Goal: Task Accomplishment & Management: Use online tool/utility

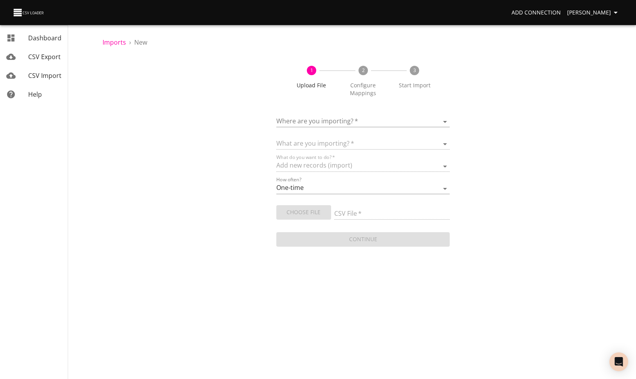
click at [399, 120] on body "Add Connection [PERSON_NAME] Dashboard CSV Export CSV Import Help Imports › New…" at bounding box center [318, 189] width 636 height 379
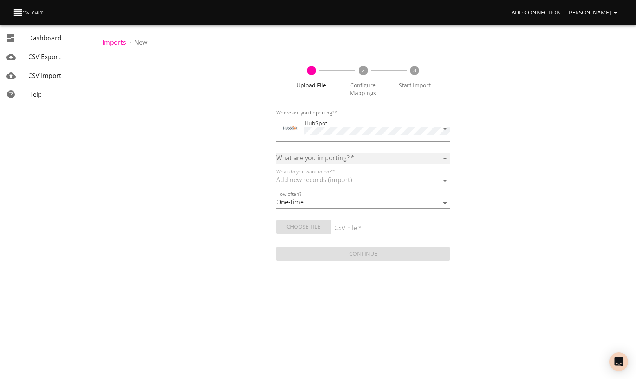
click at [386, 156] on select "Calls Companies Contacts Deals Emails Line items Meetings Notes Products Tasks …" at bounding box center [363, 158] width 174 height 11
select select "deals"
click at [276, 153] on select "Calls Companies Contacts Deals Emails Line items Meetings Notes Products Tasks …" at bounding box center [363, 158] width 174 height 11
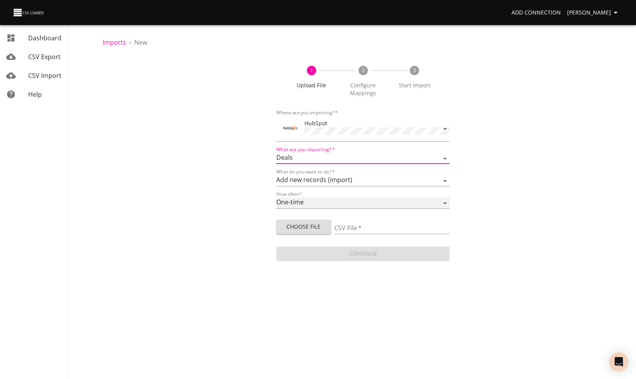
click at [349, 200] on select "One-time Auto import" at bounding box center [363, 202] width 174 height 11
click at [276, 197] on select "One-time Auto import" at bounding box center [363, 202] width 174 height 11
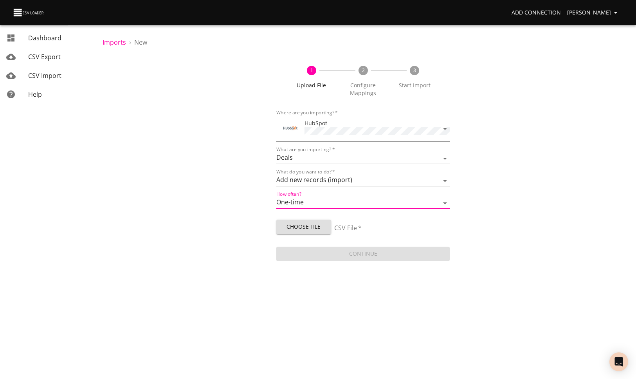
click at [310, 223] on span "Choose File" at bounding box center [304, 227] width 42 height 10
type input "State Medicaid Enrollment Pipeline (for Hanna) - Copy of Sheet1.csv"
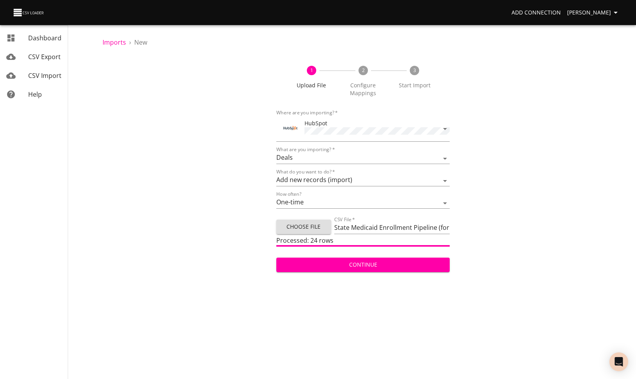
click at [392, 264] on span "Continue" at bounding box center [363, 265] width 161 height 10
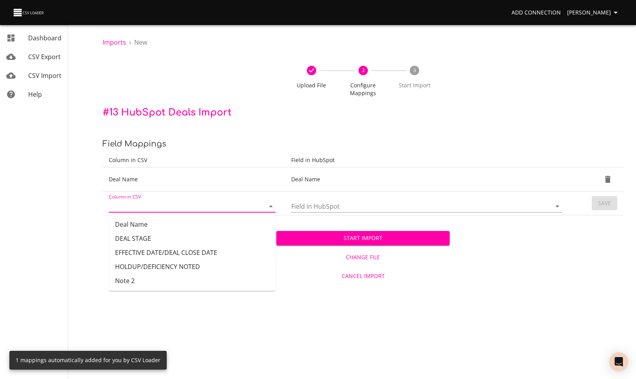
click at [206, 201] on input "Column in CSV" at bounding box center [180, 206] width 142 height 12
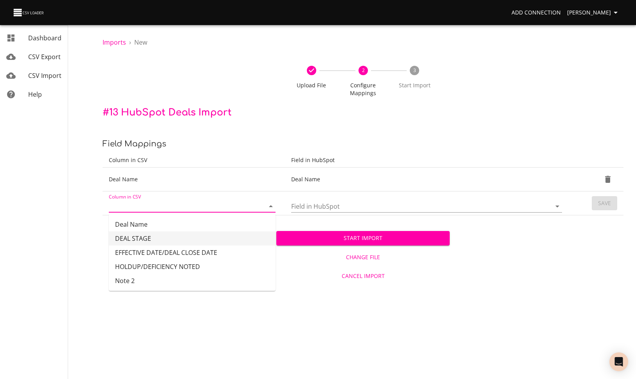
click at [195, 239] on li "DEAL STAGE" at bounding box center [192, 238] width 167 height 14
type input "DEAL STAGE"
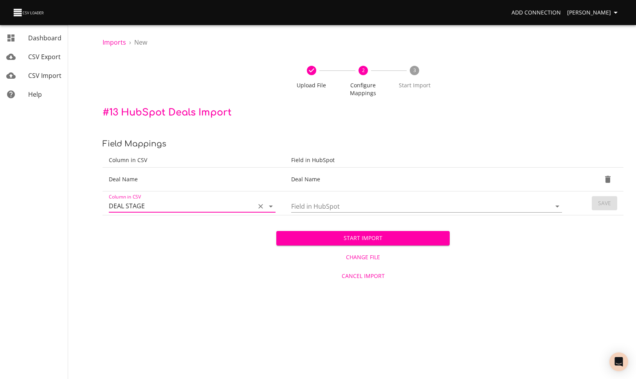
click at [326, 205] on input "Field in HubSpot" at bounding box center [414, 206] width 247 height 12
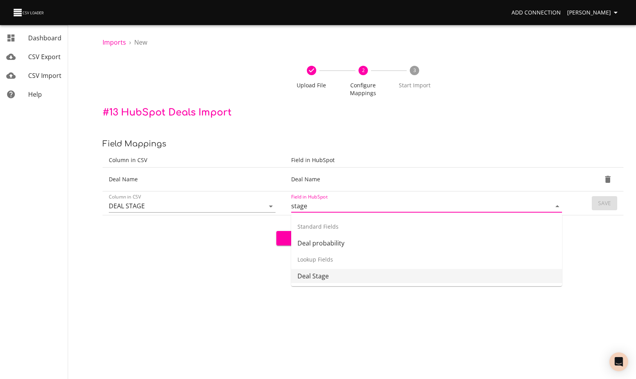
click at [328, 274] on li "Deal Stage" at bounding box center [426, 276] width 271 height 14
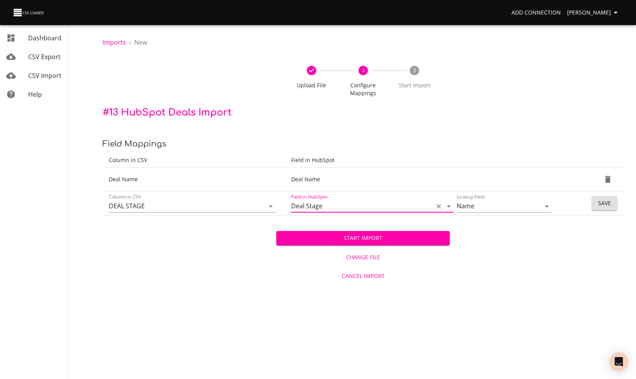
type input "Deal Stage"
click at [614, 202] on button "Save" at bounding box center [604, 203] width 25 height 14
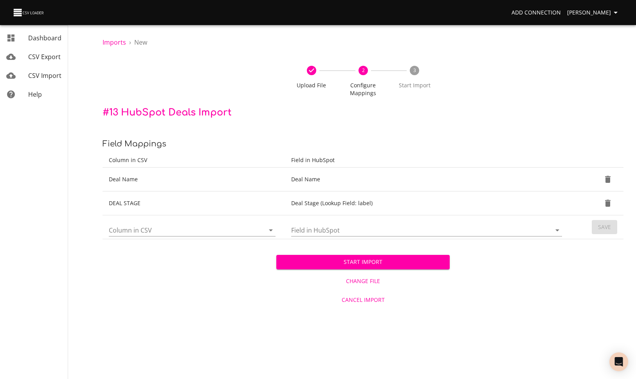
click at [176, 233] on input "Column in CSV" at bounding box center [180, 230] width 142 height 12
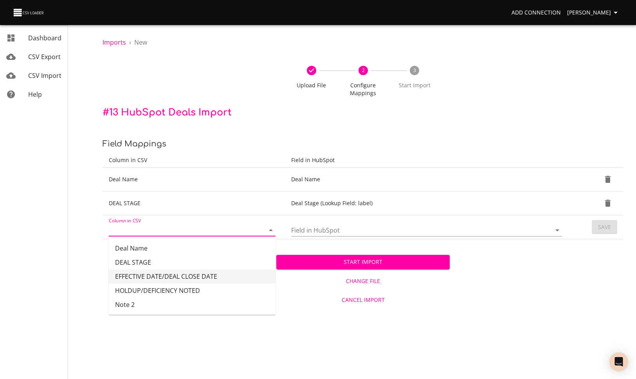
click at [186, 277] on li "EFFECTIVE DATE/DEAL CLOSE DATE" at bounding box center [192, 276] width 167 height 14
type input "EFFECTIVE DATE/DEAL CLOSE DATE"
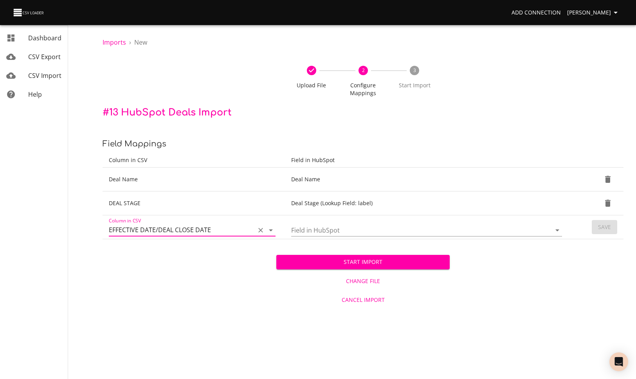
click at [313, 228] on input "Field in HubSpot" at bounding box center [414, 230] width 247 height 12
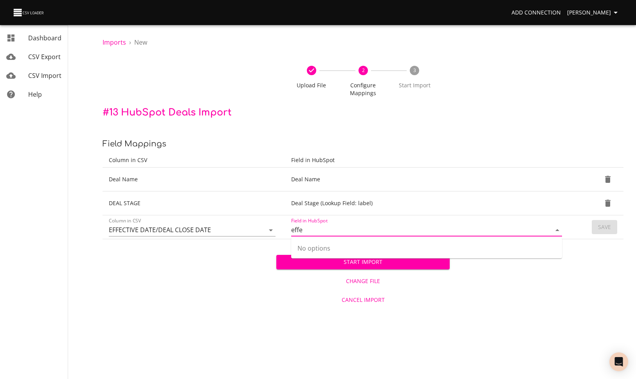
scroll to position [0, 0]
drag, startPoint x: 304, startPoint y: 229, endPoint x: 279, endPoint y: 230, distance: 24.7
click at [279, 230] on tr "Column in CSV EFFECTIVE DATE/DEAL CLOSE DATE Field in HubSpot effe Save" at bounding box center [363, 227] width 521 height 24
type input "effe"
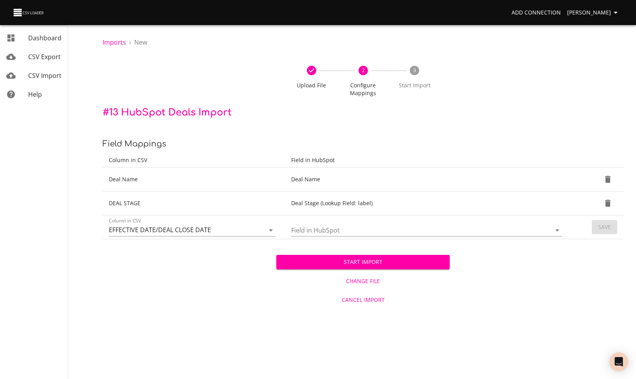
scroll to position [0, 0]
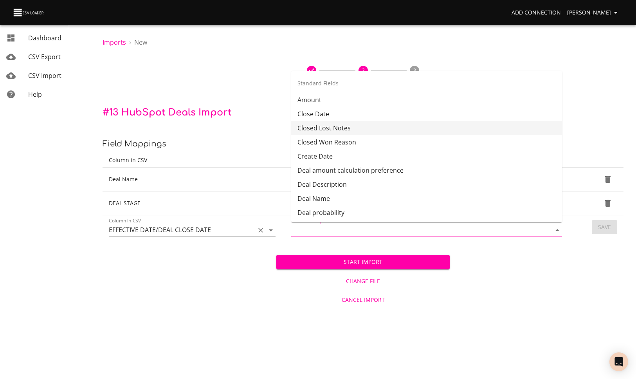
click at [223, 235] on input "EFFECTIVE DATE/DEAL CLOSE DATE" at bounding box center [180, 230] width 142 height 12
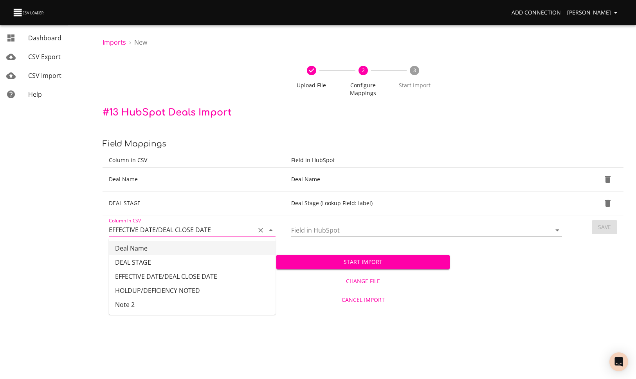
click at [333, 229] on input "Field in HubSpot" at bounding box center [414, 230] width 247 height 12
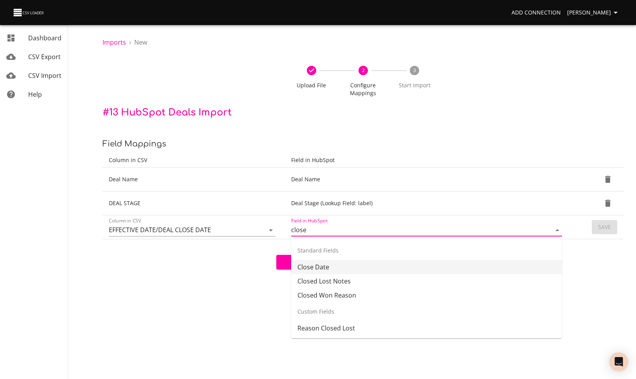
click at [338, 269] on li "Close Date" at bounding box center [426, 267] width 271 height 14
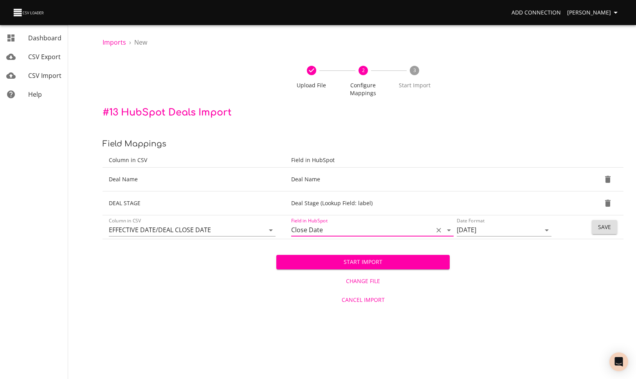
type input "Close Date"
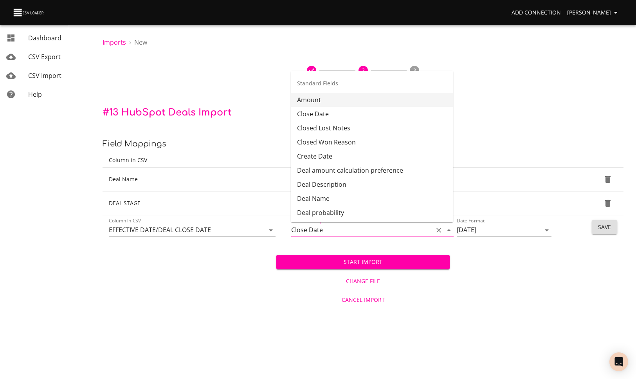
click at [516, 293] on div "Start Import Change File Cancel Import" at bounding box center [363, 274] width 521 height 70
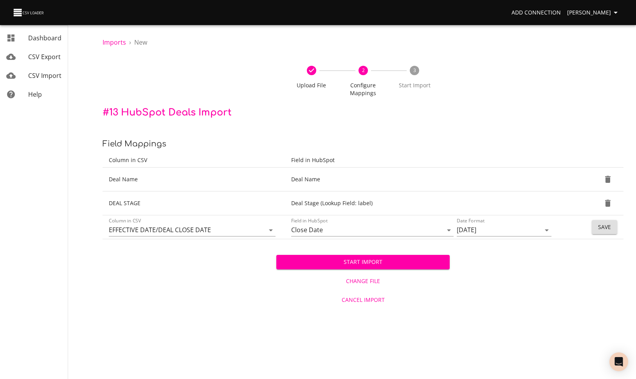
click at [609, 228] on span "Save" at bounding box center [604, 227] width 13 height 10
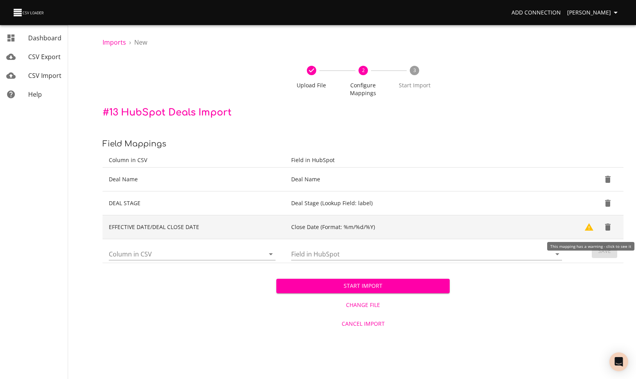
click at [590, 227] on icon "Show Warnings" at bounding box center [589, 226] width 9 height 7
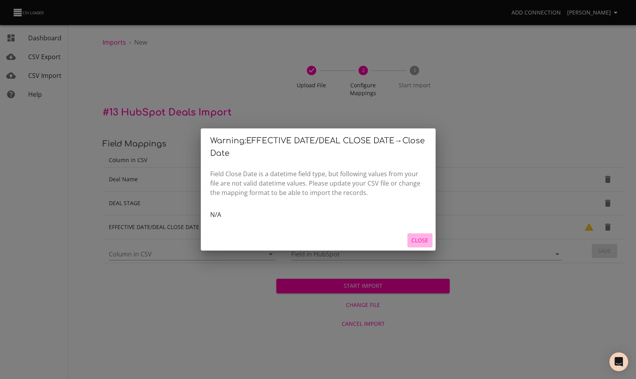
drag, startPoint x: 421, startPoint y: 240, endPoint x: 292, endPoint y: 252, distance: 129.8
click at [421, 240] on span "Close" at bounding box center [420, 241] width 19 height 10
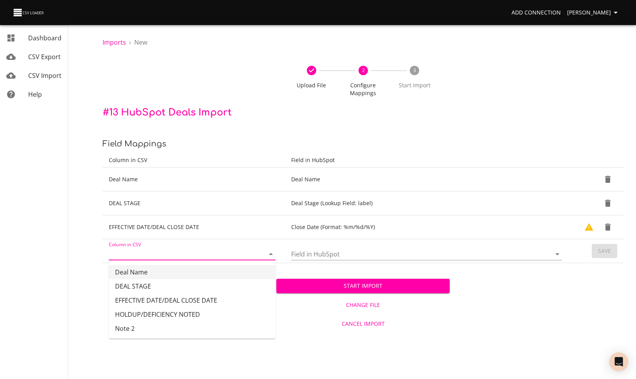
click at [166, 254] on input "Column in CSV" at bounding box center [180, 254] width 142 height 12
click at [164, 318] on li "HOLDUP/DEFICIENCY NOTED" at bounding box center [192, 314] width 167 height 14
type input "HOLDUP/DEFICIENCY NOTED"
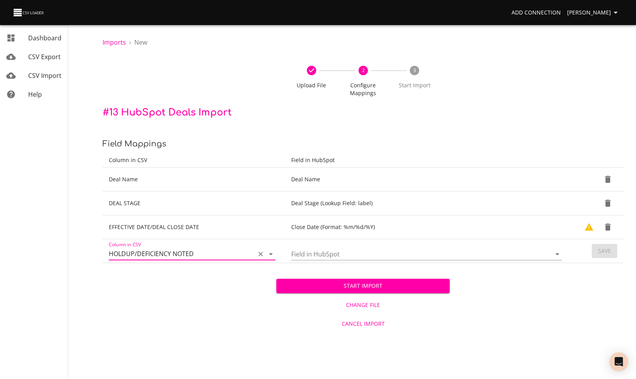
click at [354, 251] on input "Field in HubSpot" at bounding box center [414, 254] width 247 height 12
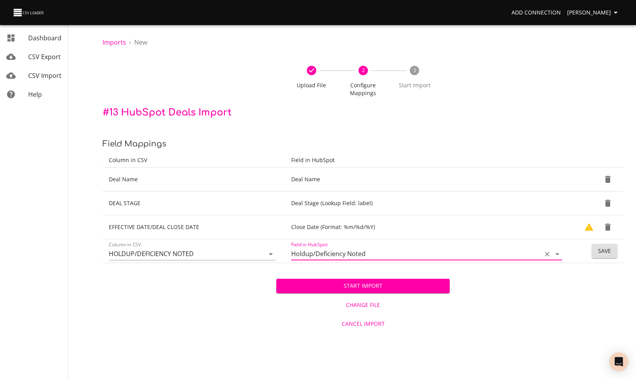
type input "Holdup/Deficiency Noted"
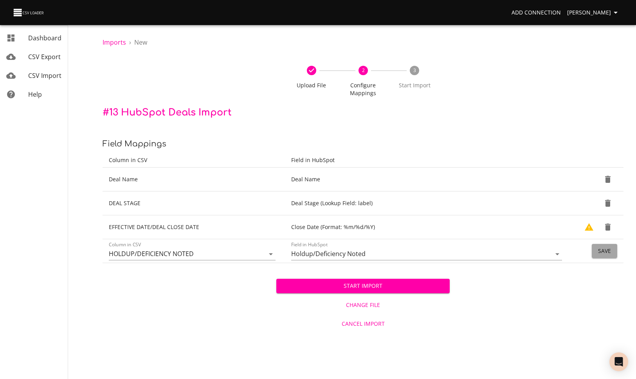
click at [606, 248] on span "Save" at bounding box center [604, 251] width 13 height 10
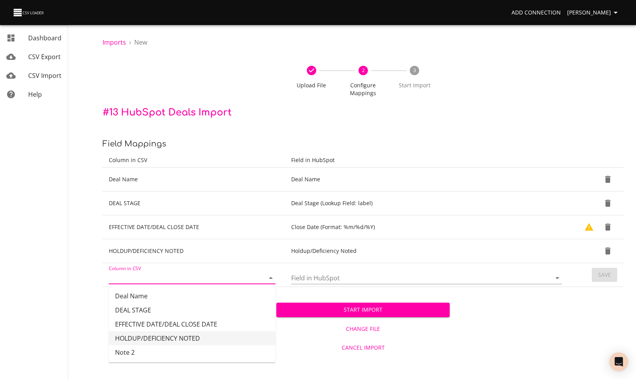
click at [168, 277] on input "Column in CSV" at bounding box center [180, 278] width 142 height 12
drag, startPoint x: 162, startPoint y: 353, endPoint x: 173, endPoint y: 351, distance: 10.4
click at [163, 353] on li "Note 2" at bounding box center [192, 352] width 167 height 14
type input "Note 2"
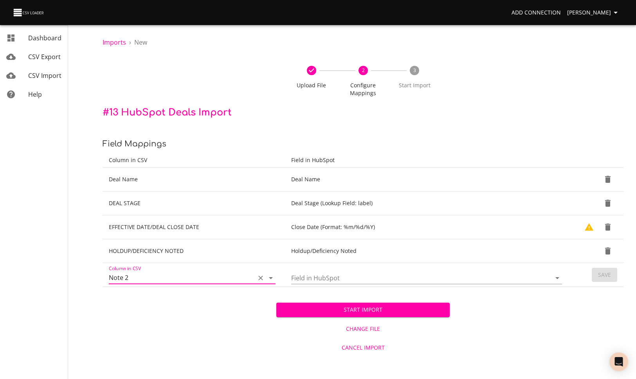
click at [325, 287] on div "Start Import Change File Cancel Import" at bounding box center [363, 322] width 174 height 70
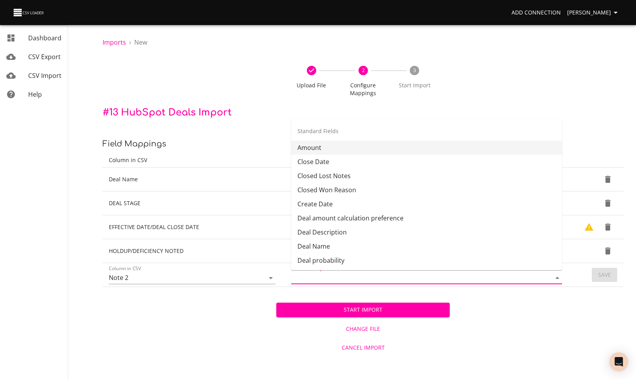
click at [326, 278] on input "Field in HubSpot" at bounding box center [414, 278] width 247 height 12
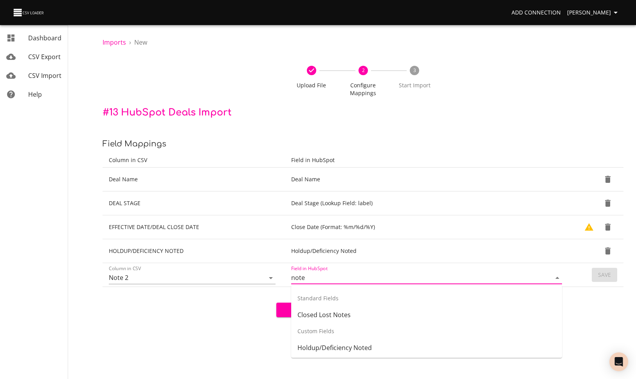
type input "note"
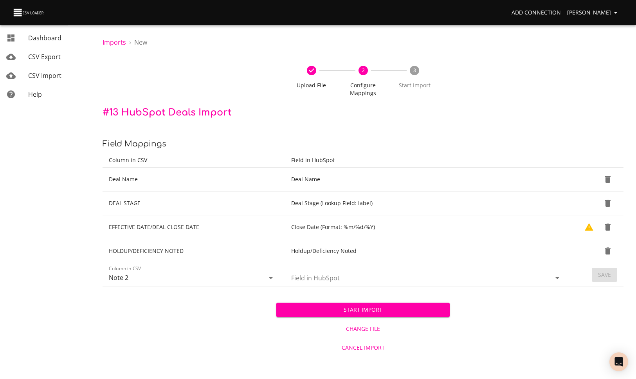
drag, startPoint x: 605, startPoint y: 297, endPoint x: 581, endPoint y: 286, distance: 26.6
click at [605, 297] on div "Start Import Change File Cancel Import" at bounding box center [363, 322] width 521 height 70
click at [371, 313] on span "Start Import" at bounding box center [363, 310] width 161 height 10
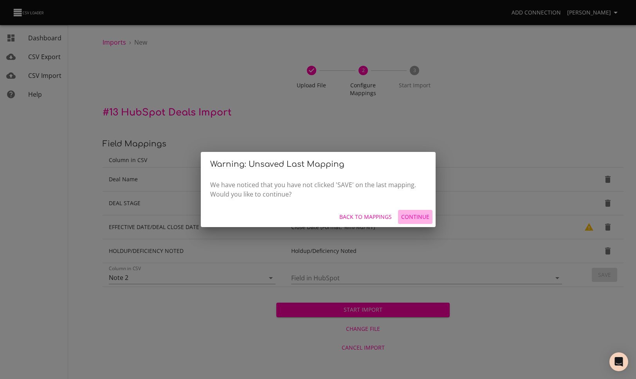
click at [414, 218] on span "Continue" at bounding box center [415, 217] width 28 height 10
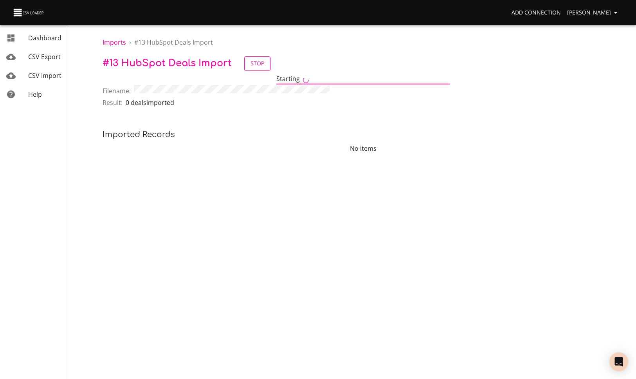
click at [262, 66] on span "Stop" at bounding box center [257, 64] width 14 height 10
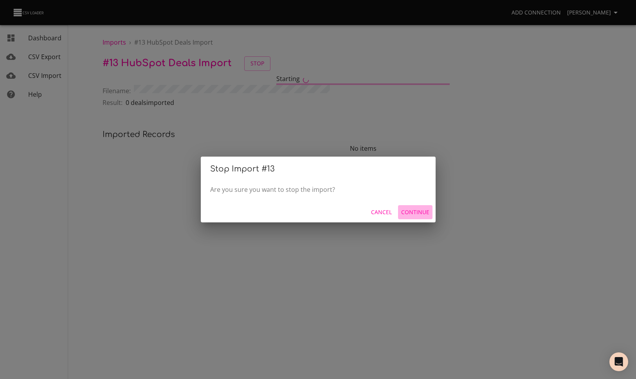
click at [413, 209] on span "Continue" at bounding box center [415, 212] width 28 height 10
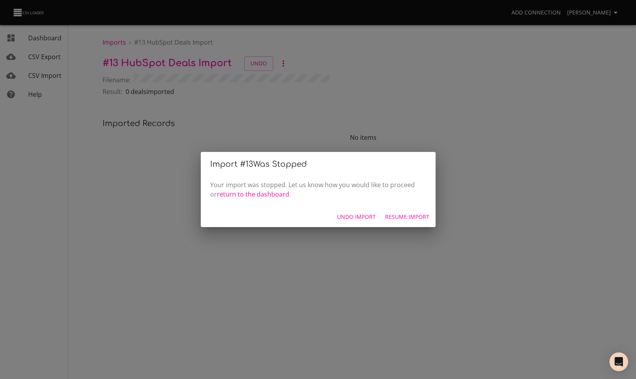
click at [365, 218] on span "Undo Import" at bounding box center [356, 217] width 39 height 10
click at [413, 218] on span "Start Over" at bounding box center [413, 217] width 32 height 10
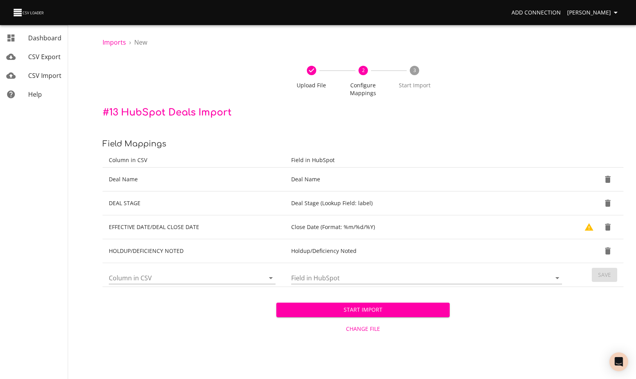
click at [373, 327] on span "Change File" at bounding box center [363, 329] width 168 height 10
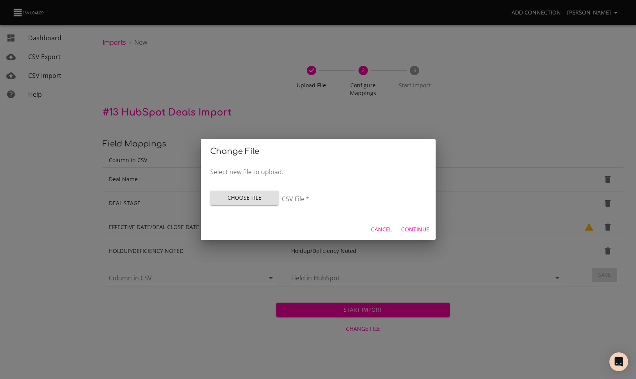
click at [267, 195] on span "Choose File" at bounding box center [244, 198] width 56 height 10
type input "State Medicaid Enrollment Pipeline (for [PERSON_NAME]) - Copy of Sheet1 (1).csv"
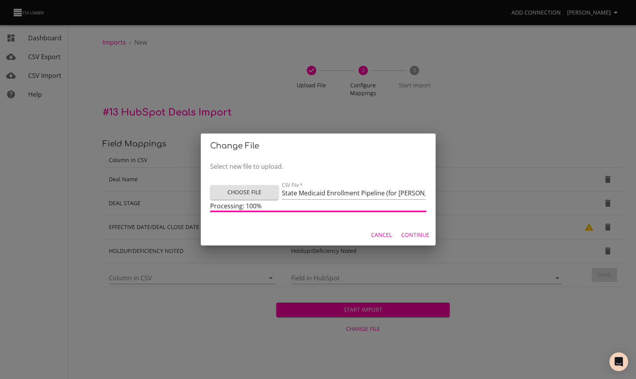
click at [414, 232] on span "Continue" at bounding box center [415, 235] width 28 height 10
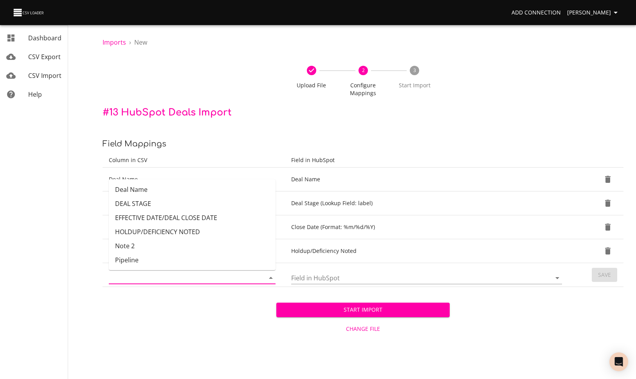
click at [217, 273] on input "Column in CSV" at bounding box center [180, 278] width 142 height 12
drag, startPoint x: 201, startPoint y: 262, endPoint x: 266, endPoint y: 273, distance: 66.0
click at [201, 262] on li "Pipeline" at bounding box center [192, 260] width 167 height 14
type input "Pipeline"
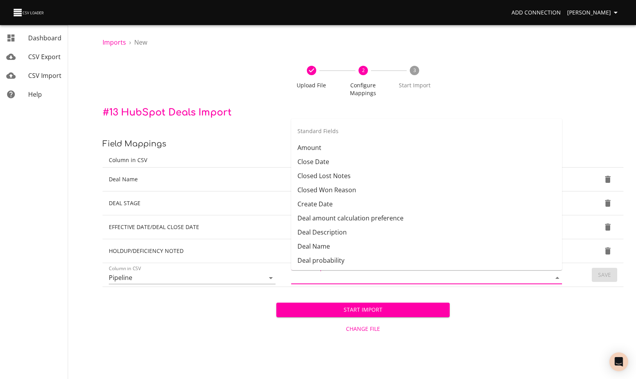
click at [346, 277] on input "Field in HubSpot" at bounding box center [414, 278] width 247 height 12
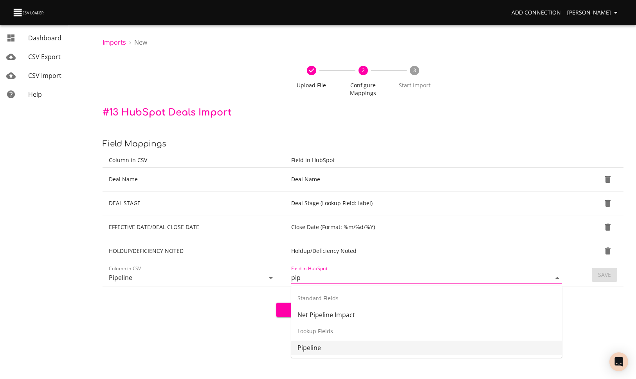
click at [344, 346] on li "Pipeline" at bounding box center [426, 348] width 271 height 14
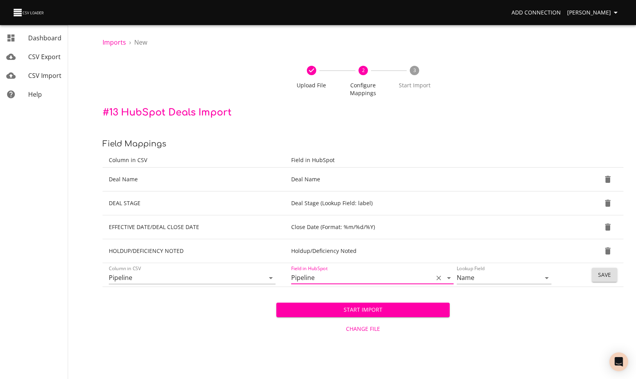
type input "Pipeline"
drag, startPoint x: 605, startPoint y: 276, endPoint x: 530, endPoint y: 276, distance: 75.9
click at [578, 297] on div "Imports › New Upload File 2 Configure Mappings 3 Start Import # 13 HubSpot Deal…" at bounding box center [363, 168] width 546 height 337
click at [513, 279] on input "Name" at bounding box center [492, 278] width 70 height 12
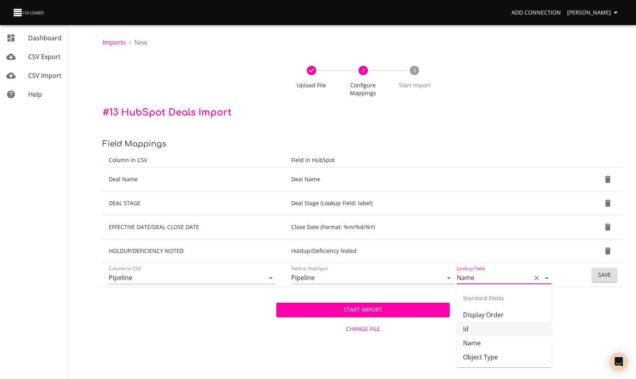
click at [482, 330] on li "Id" at bounding box center [504, 329] width 95 height 14
type input "Id"
click at [604, 276] on span "Save" at bounding box center [604, 275] width 13 height 10
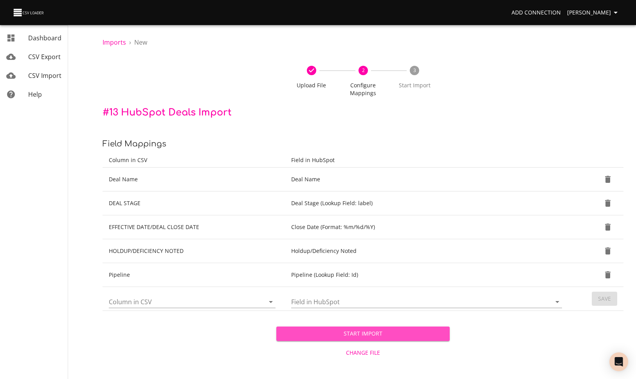
click at [422, 335] on span "Start Import" at bounding box center [363, 334] width 161 height 10
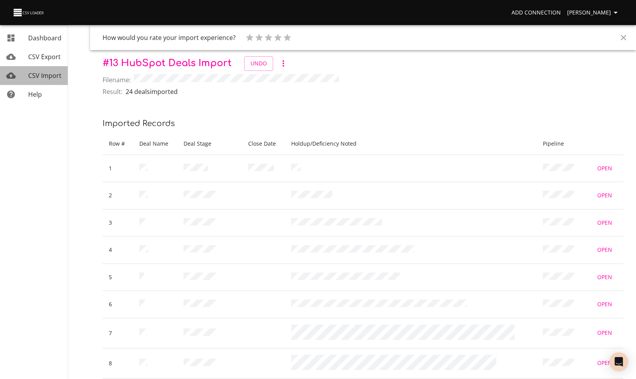
click at [38, 69] on link "CSV Import" at bounding box center [34, 75] width 68 height 19
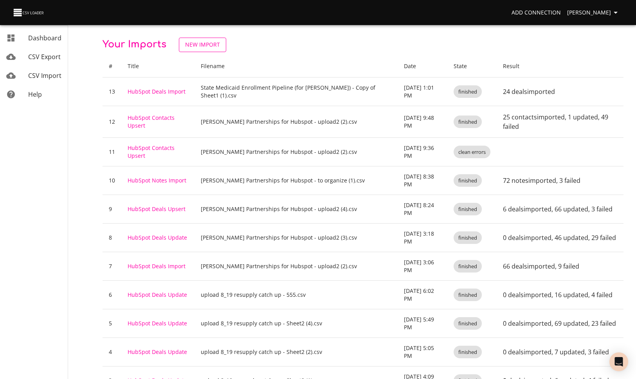
click at [212, 47] on span "New Import" at bounding box center [202, 45] width 35 height 10
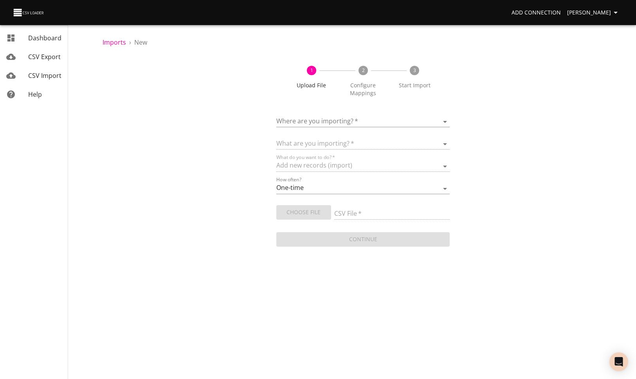
drag, startPoint x: 310, startPoint y: 109, endPoint x: 313, endPoint y: 116, distance: 7.9
click at [311, 111] on form "Where are you importing?   * ​ What are you importing?   * What do you want to …" at bounding box center [363, 177] width 174 height 142
click at [313, 117] on body "Add Connection [PERSON_NAME] Dashboard CSV Export CSV Import Help Imports › New…" at bounding box center [318, 189] width 636 height 379
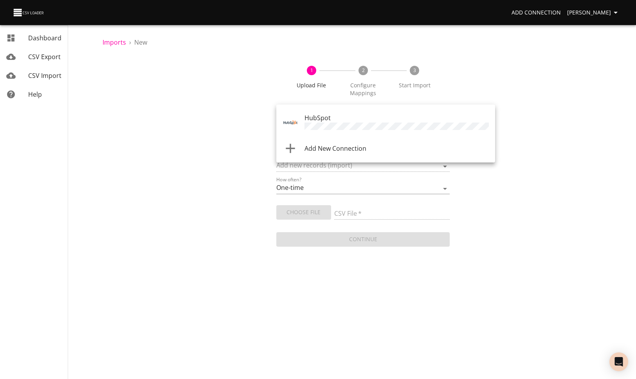
click at [321, 144] on span "Add New Connection" at bounding box center [336, 148] width 62 height 9
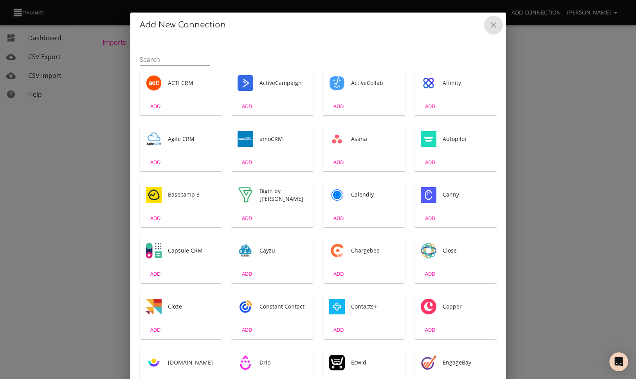
drag, startPoint x: 490, startPoint y: 23, endPoint x: 408, endPoint y: 48, distance: 85.3
click at [490, 23] on icon "Close" at bounding box center [493, 24] width 9 height 9
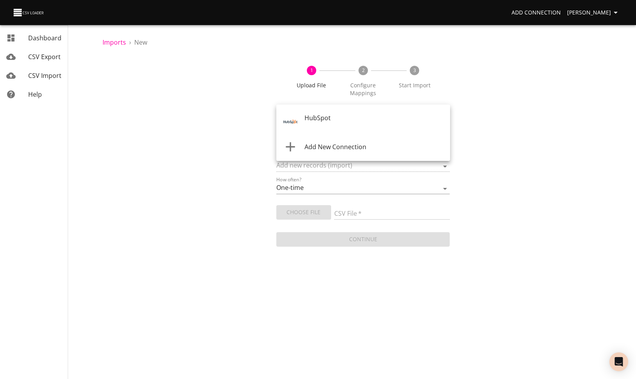
click at [357, 118] on body "Add Connection [PERSON_NAME] Dashboard CSV Export CSV Import Help Imports › New…" at bounding box center [318, 189] width 636 height 379
click at [353, 122] on div "HubSpot" at bounding box center [395, 122] width 181 height 18
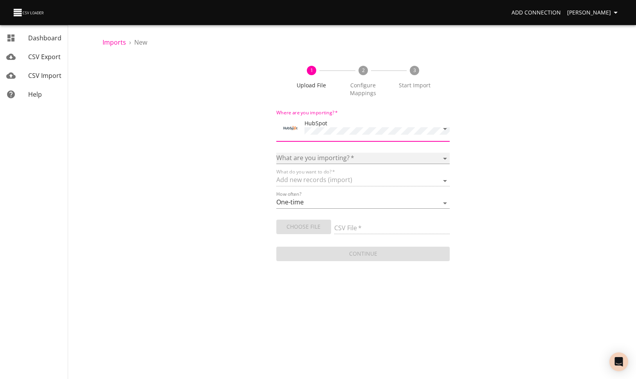
click at [329, 153] on select "Calls Companies Contacts Deals Emails Line items Meetings Notes Products Tasks …" at bounding box center [363, 158] width 174 height 11
select select "notes"
click at [276, 153] on select "Calls Companies Contacts Deals Emails Line items Meetings Notes Products Tasks …" at bounding box center [363, 158] width 174 height 11
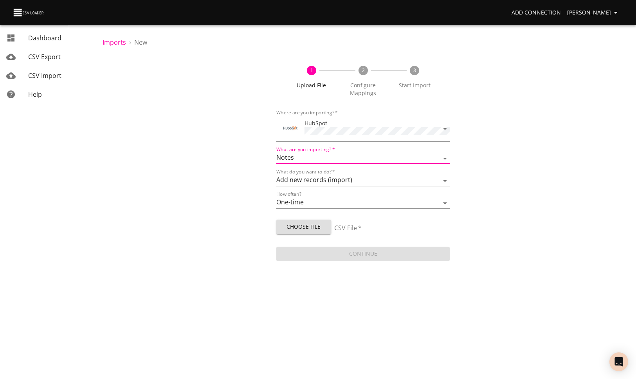
click at [310, 225] on span "Choose File" at bounding box center [304, 227] width 42 height 10
click at [337, 178] on select "Add new records (import) Update existing records (update) Add new and update ex…" at bounding box center [363, 180] width 174 height 11
click at [308, 222] on span "Choose File" at bounding box center [304, 227] width 42 height 10
type input "State Medicaid Enrollment Pipeline (for [PERSON_NAME]) - Copy of Sheet1 (1).csv"
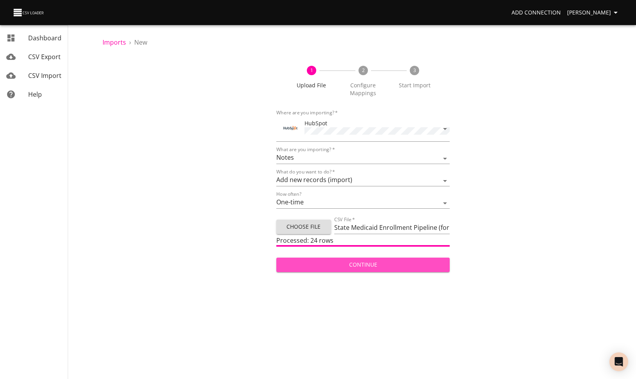
click at [385, 263] on span "Continue" at bounding box center [363, 265] width 161 height 10
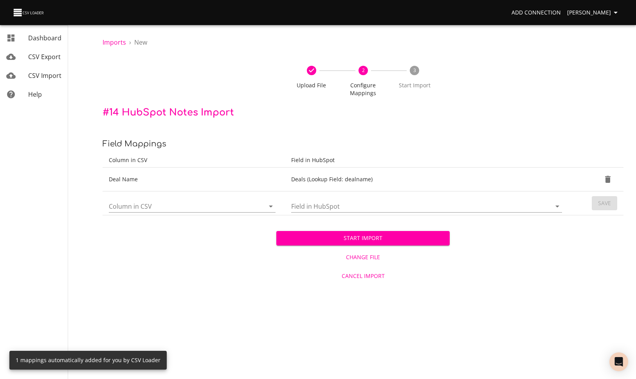
click at [198, 209] on input "Column in CSV" at bounding box center [180, 206] width 142 height 12
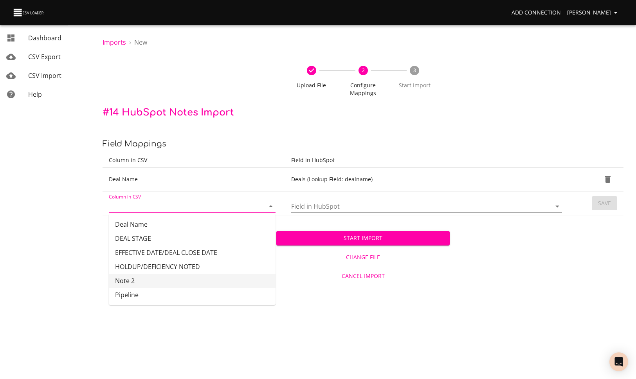
click at [172, 282] on li "Note 2" at bounding box center [192, 281] width 167 height 14
type input "Note 2"
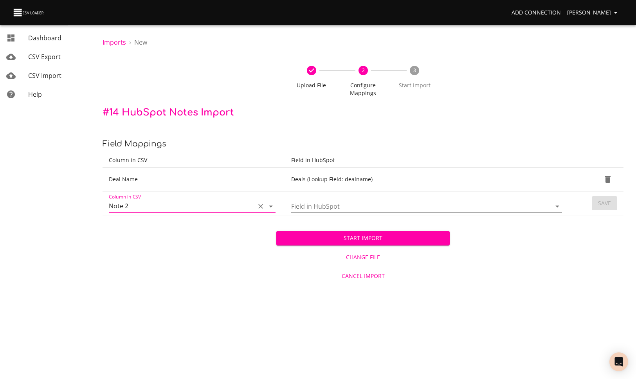
click at [313, 205] on input "Field in HubSpot" at bounding box center [414, 206] width 247 height 12
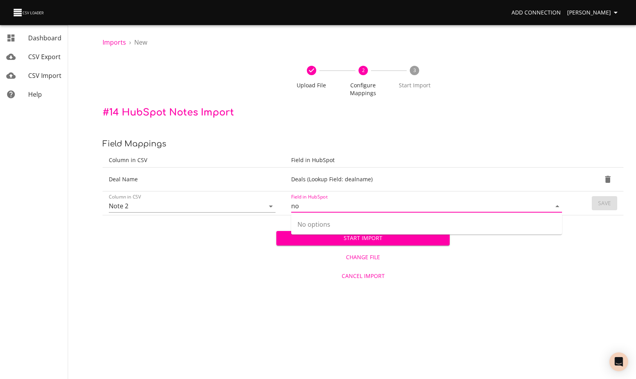
type input "n"
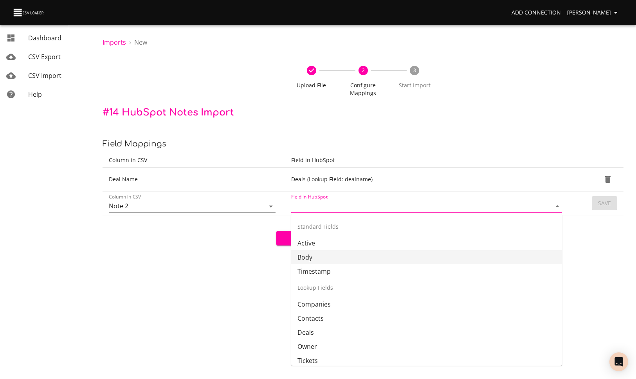
click at [314, 254] on li "Body" at bounding box center [426, 257] width 271 height 14
type input "Body"
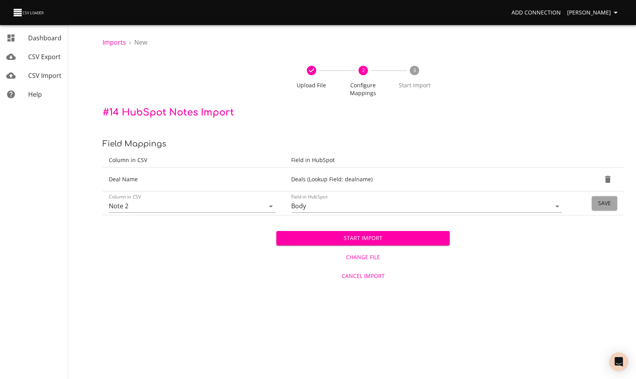
click at [609, 203] on span "Save" at bounding box center [604, 203] width 13 height 10
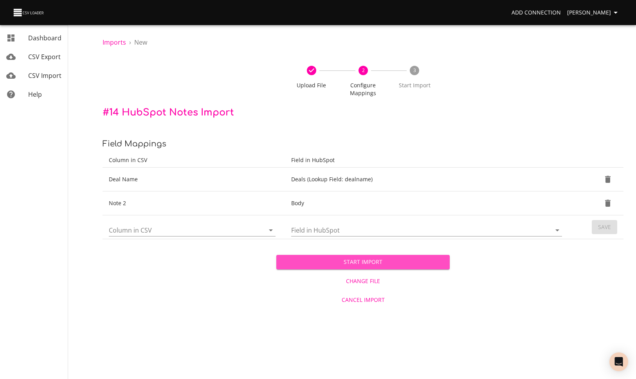
click at [396, 263] on span "Start Import" at bounding box center [363, 262] width 161 height 10
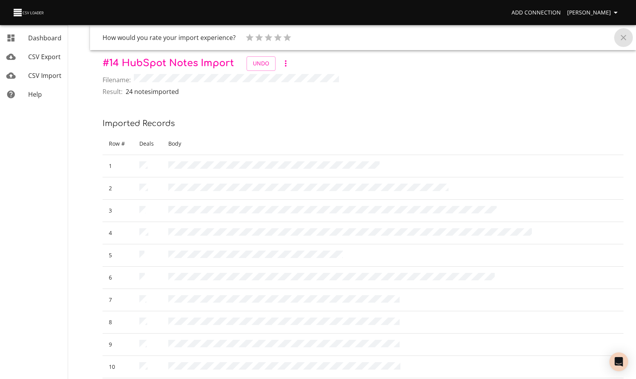
click at [623, 39] on icon "Close" at bounding box center [623, 37] width 9 height 9
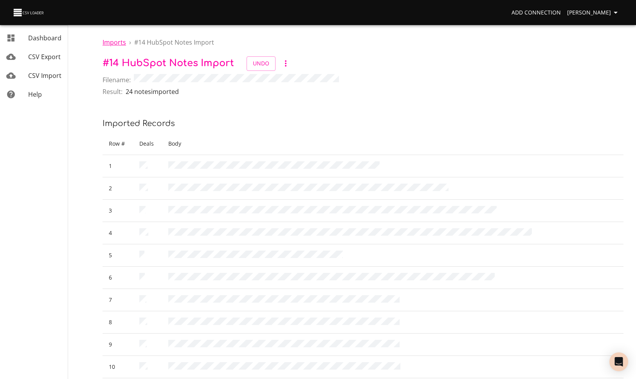
click at [114, 42] on span "Imports" at bounding box center [114, 42] width 23 height 9
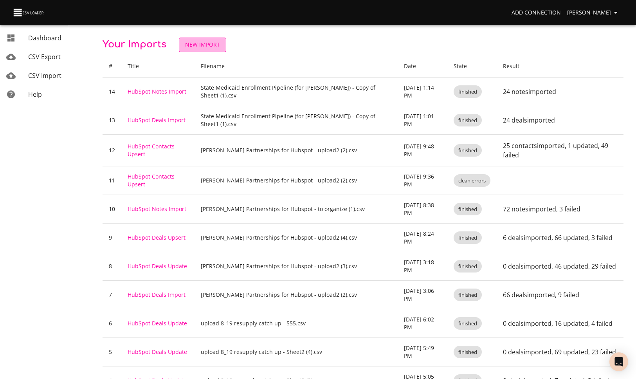
click at [196, 44] on span "New Import" at bounding box center [202, 45] width 35 height 10
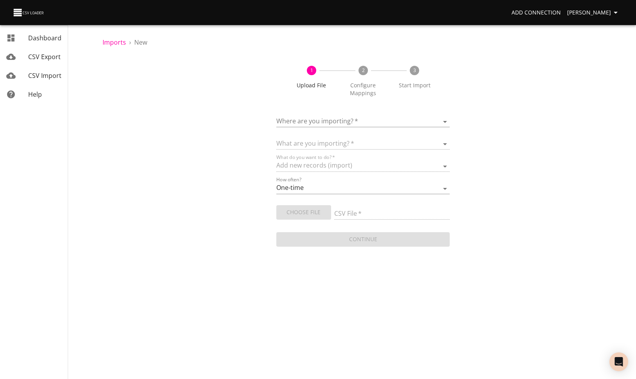
click at [374, 120] on body "Add Connection [PERSON_NAME] Dashboard CSV Export CSV Import Help Imports › New…" at bounding box center [318, 189] width 636 height 379
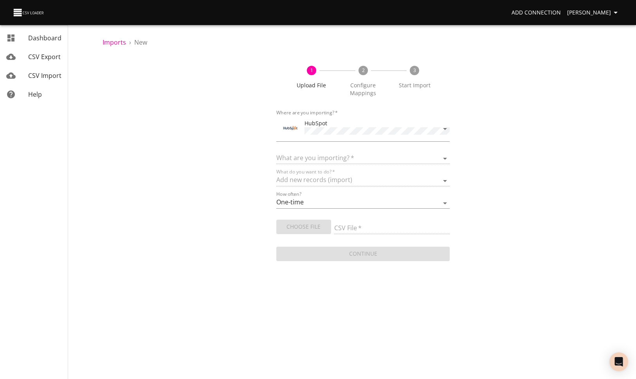
drag, startPoint x: 374, startPoint y: 120, endPoint x: 351, endPoint y: 156, distance: 43.3
click at [352, 155] on select at bounding box center [363, 158] width 174 height 11
click at [350, 156] on select "Calls Companies Contacts Deals Emails Line items Meetings Notes Products Tasks …" at bounding box center [363, 158] width 174 height 11
select select "notes"
click at [276, 153] on select "Calls Companies Contacts Deals Emails Line items Meetings Notes Products Tasks …" at bounding box center [363, 158] width 174 height 11
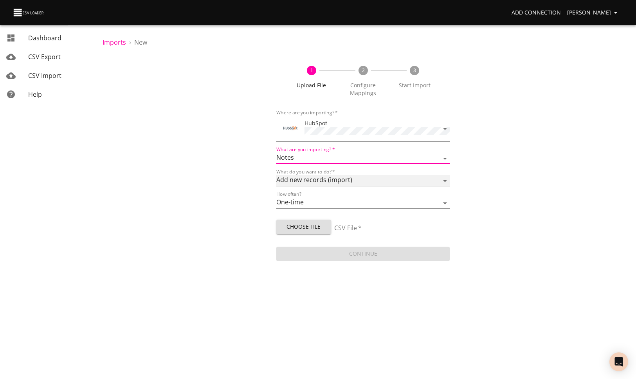
click at [355, 181] on select "Add new records (import) Update existing records (update) Add new and update ex…" at bounding box center [363, 180] width 174 height 11
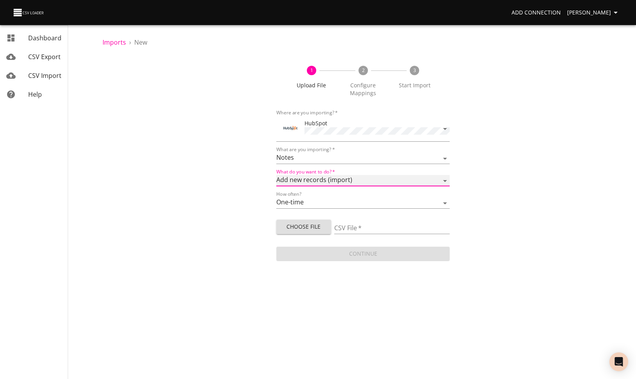
select select "update"
click at [276, 175] on select "Add new records (import) Update existing records (update) Add new and update ex…" at bounding box center [363, 180] width 174 height 11
click at [304, 222] on span "Choose File" at bounding box center [304, 227] width 42 height 10
type input "State Medicaid Enrollment Pipeline (for [PERSON_NAME]) - Copy of Sheet1 (2).csv"
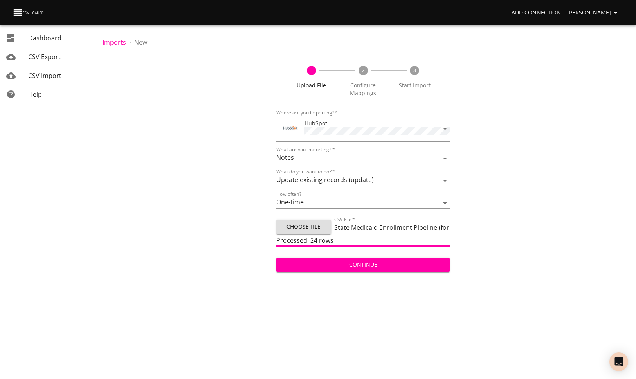
click at [393, 268] on span "Continue" at bounding box center [363, 265] width 161 height 10
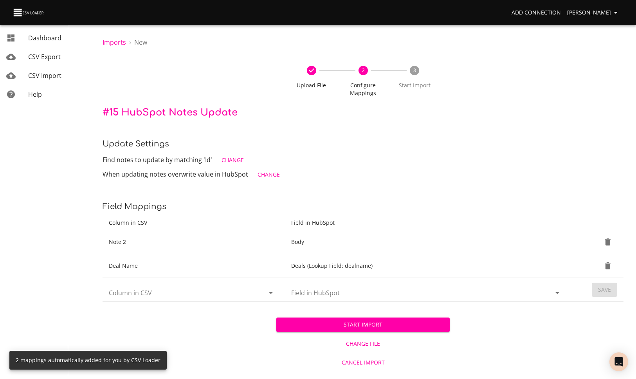
click at [255, 291] on div at bounding box center [192, 293] width 167 height 13
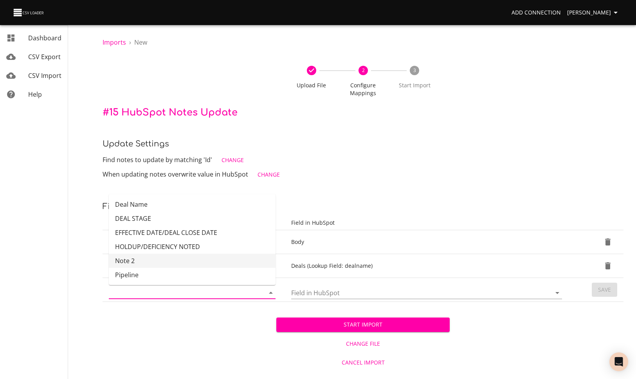
click at [211, 259] on li "Note 2" at bounding box center [192, 261] width 167 height 14
type input "Note 2"
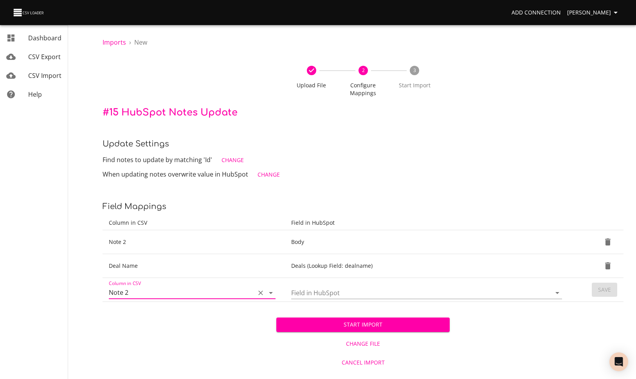
click at [329, 290] on input "Field in HubSpot" at bounding box center [414, 293] width 247 height 12
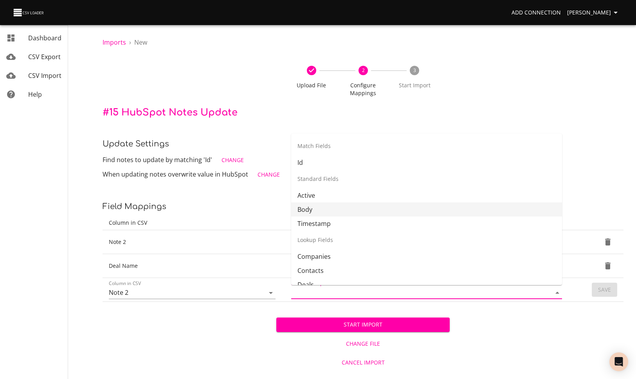
click at [321, 210] on li "Body" at bounding box center [426, 209] width 271 height 14
type input "Body"
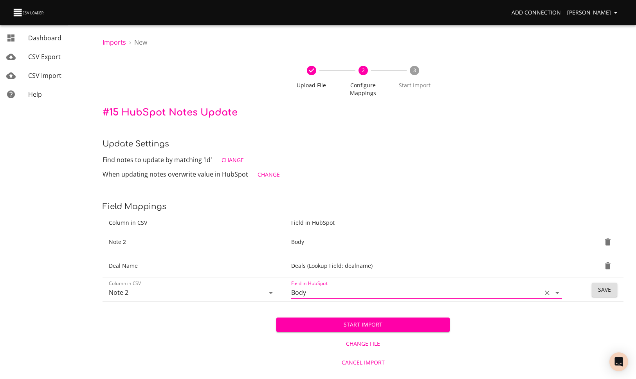
click at [232, 163] on span "Change" at bounding box center [233, 160] width 22 height 10
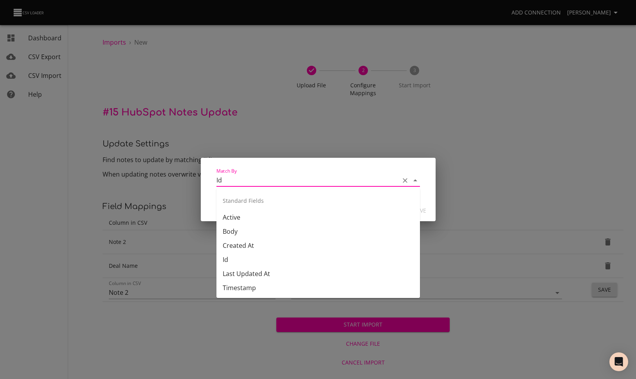
click at [256, 180] on input "Id" at bounding box center [305, 180] width 179 height 12
click at [266, 231] on li "Body" at bounding box center [318, 231] width 204 height 14
type input "Body"
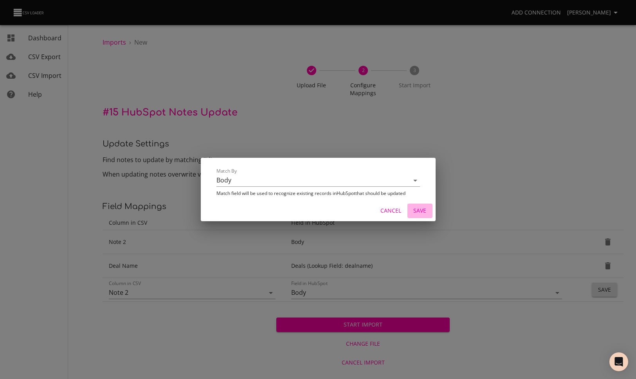
click at [420, 210] on span "Save" at bounding box center [420, 211] width 19 height 10
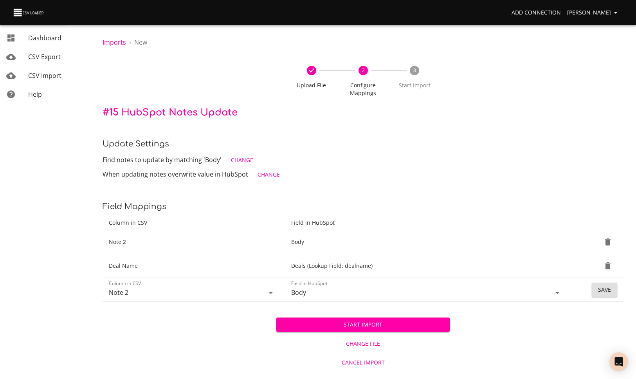
click at [249, 162] on span "Change" at bounding box center [242, 160] width 22 height 10
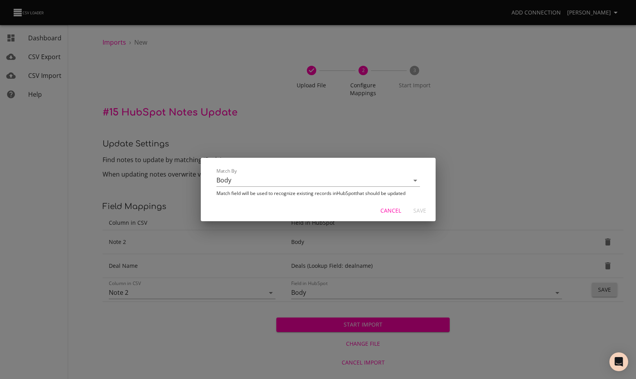
click at [399, 209] on span "Cancel" at bounding box center [390, 211] width 21 height 10
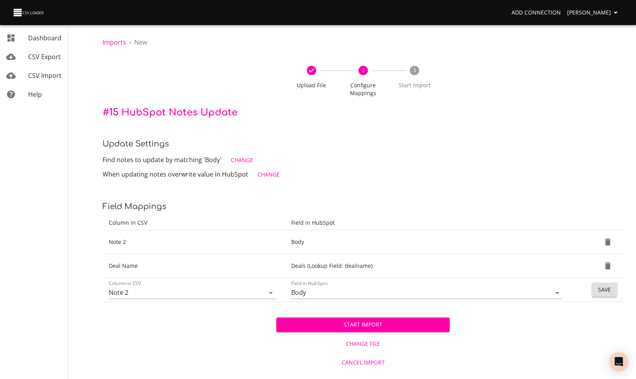
click at [372, 343] on span "Change File" at bounding box center [363, 344] width 168 height 10
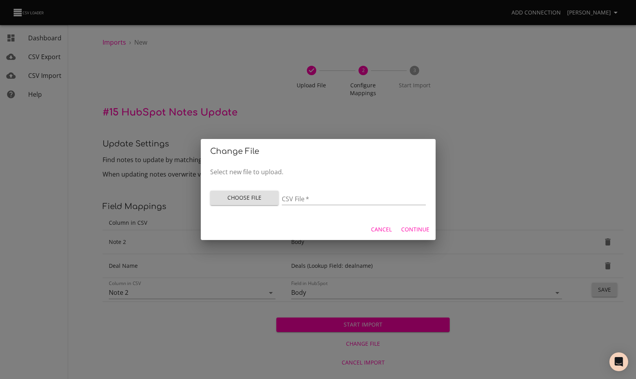
click at [261, 205] on div "Choose File" at bounding box center [246, 195] width 72 height 22
click at [260, 203] on button "Choose File" at bounding box center [244, 198] width 69 height 14
type input "State Medicaid Enrollment Pipeline (for [PERSON_NAME]) - Copy of Sheet1 (3).csv"
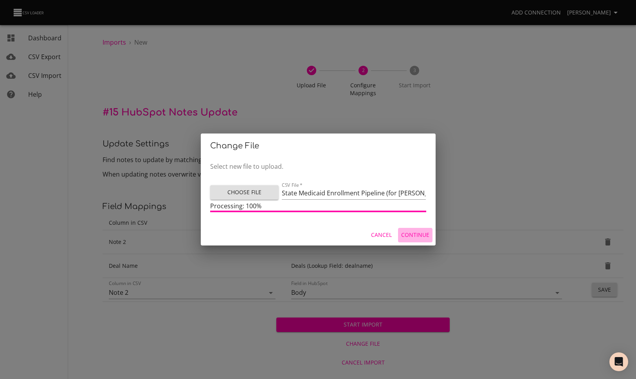
click at [413, 236] on span "Continue" at bounding box center [415, 235] width 28 height 10
